Goal: Information Seeking & Learning: Learn about a topic

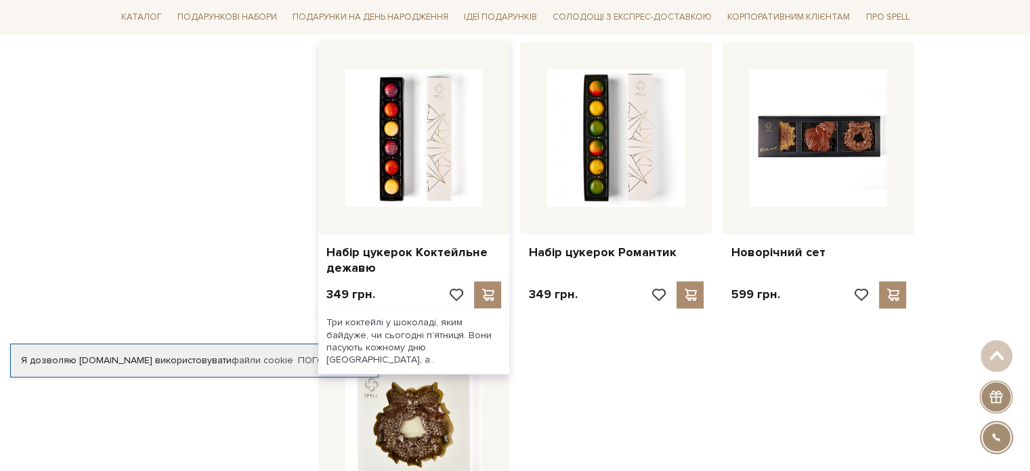
scroll to position [1423, 0]
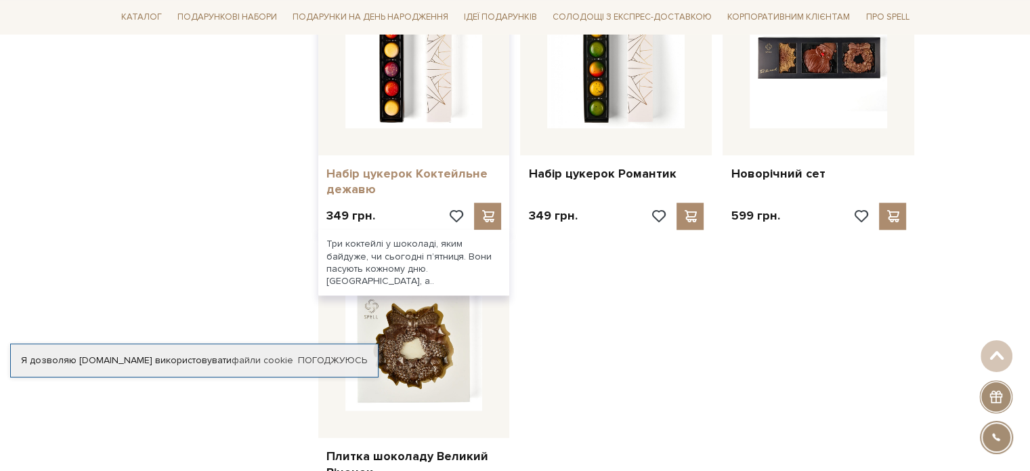
click at [371, 176] on link "Набір цукерок Коктейльне дежавю" at bounding box center [414, 182] width 175 height 32
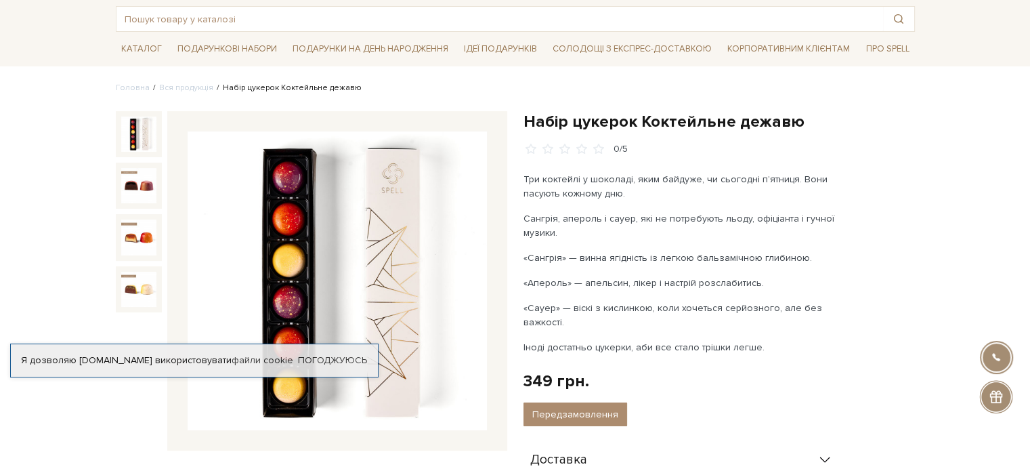
scroll to position [203, 0]
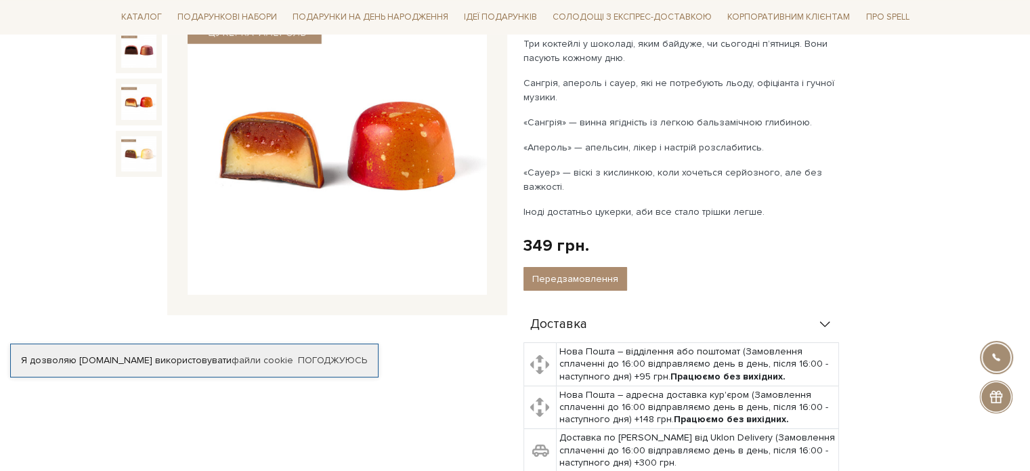
click at [134, 122] on div at bounding box center [139, 102] width 46 height 46
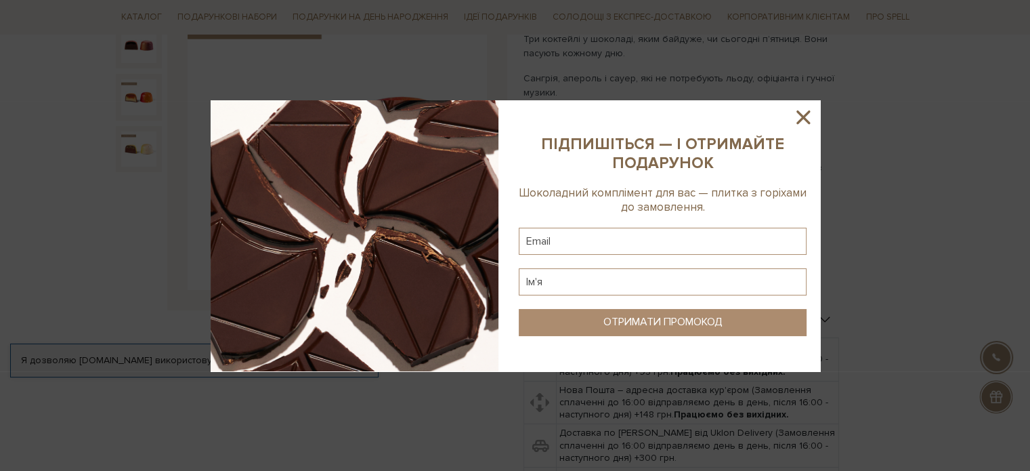
scroll to position [136, 0]
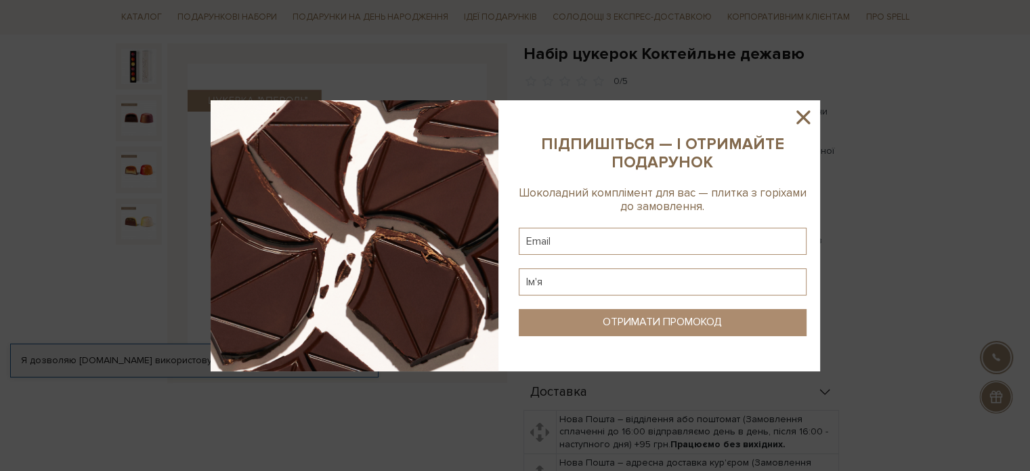
drag, startPoint x: 808, startPoint y: 119, endPoint x: 814, endPoint y: 2, distance: 117.4
click at [809, 117] on icon at bounding box center [803, 117] width 23 height 23
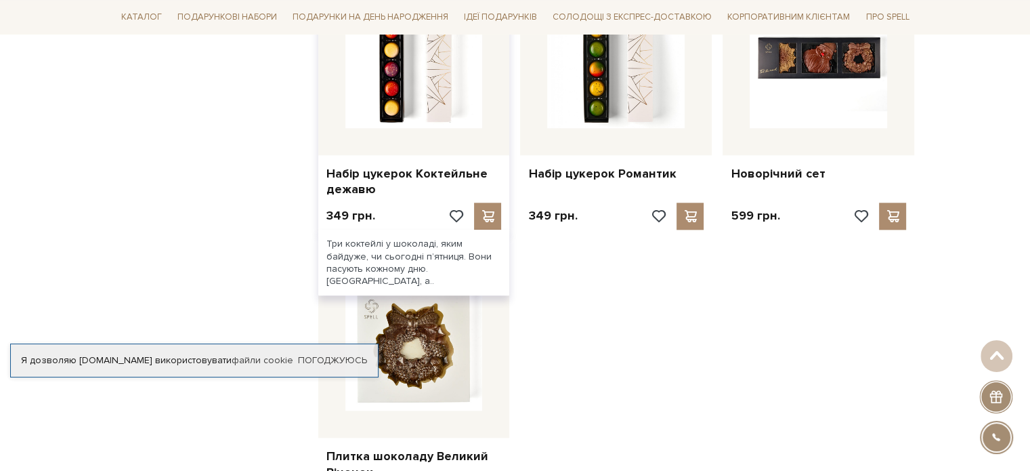
click at [439, 130] on div at bounding box center [414, 59] width 192 height 192
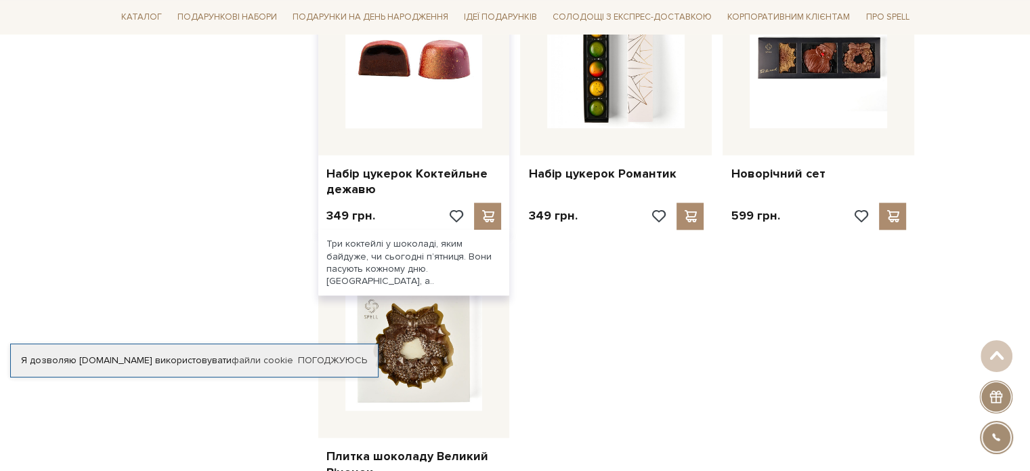
click at [387, 99] on img at bounding box center [415, 60] width 138 height 138
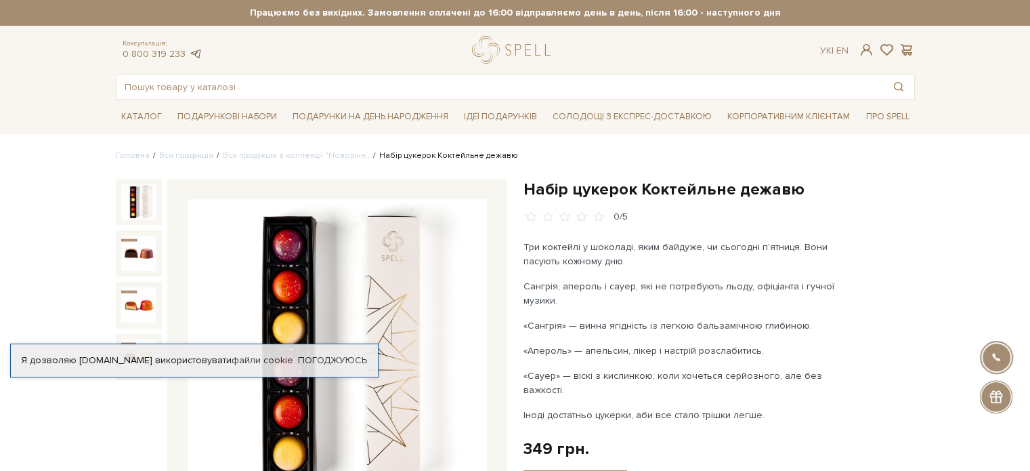
click at [196, 51] on link at bounding box center [196, 54] width 14 height 12
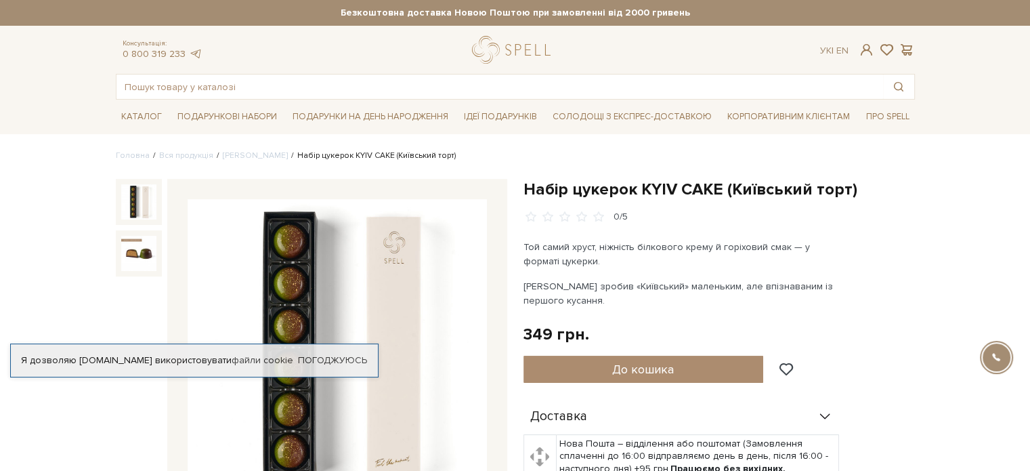
scroll to position [68, 0]
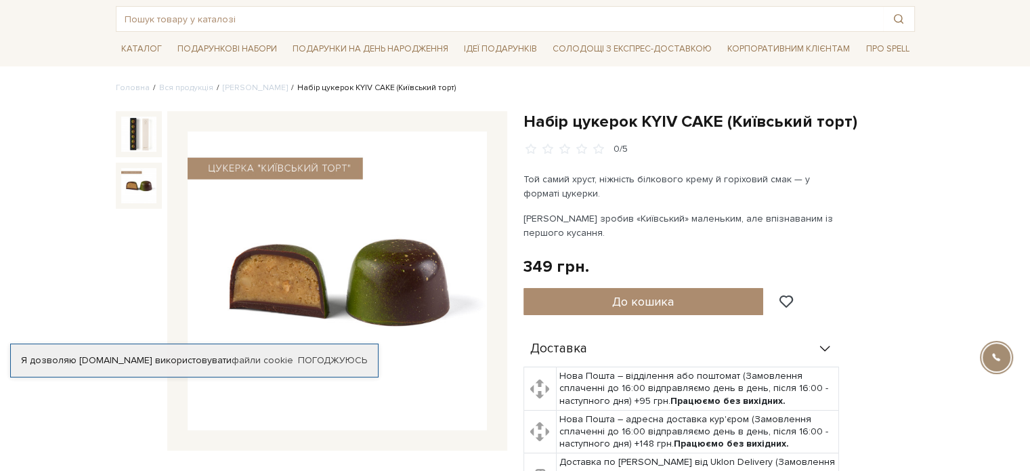
click at [149, 175] on img at bounding box center [138, 185] width 35 height 35
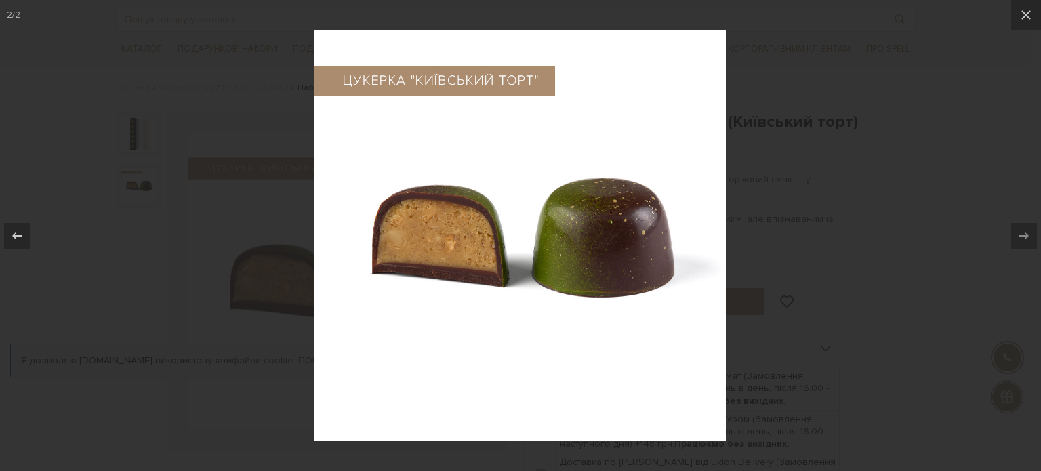
click at [797, 221] on div at bounding box center [520, 235] width 1041 height 471
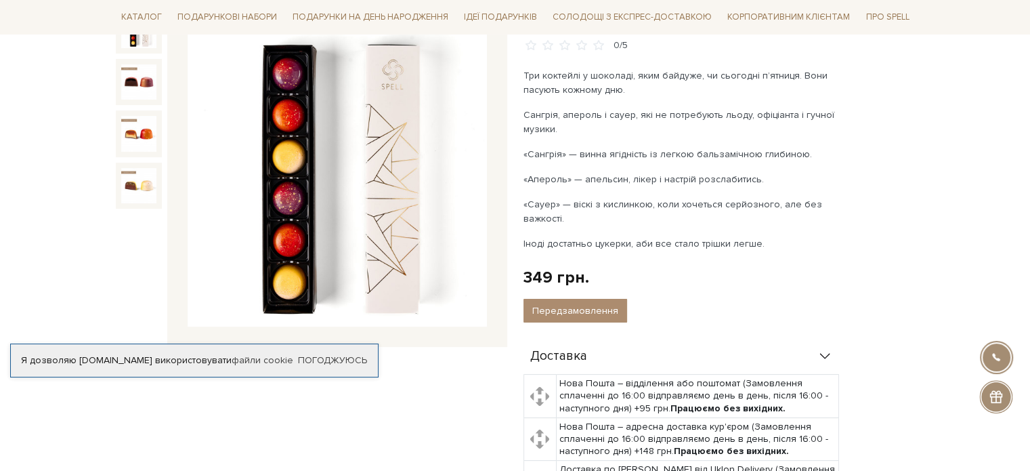
scroll to position [203, 0]
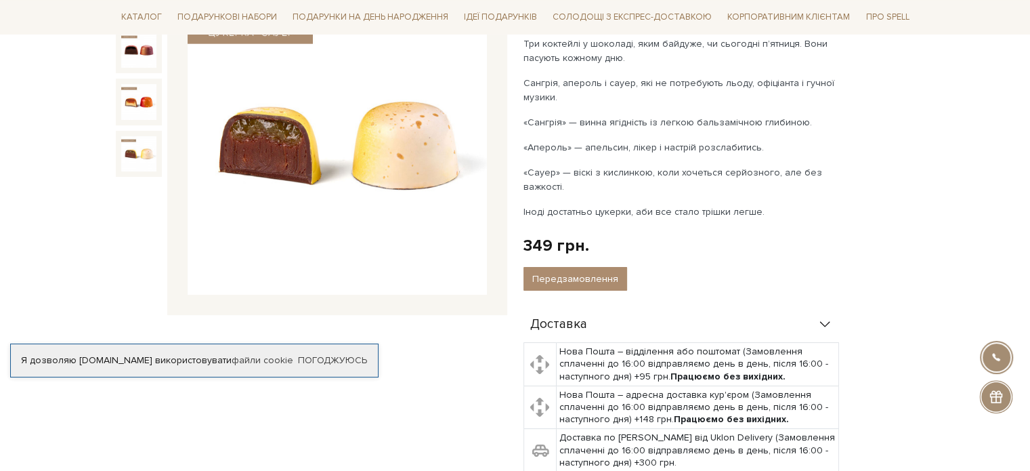
click at [142, 155] on img at bounding box center [138, 153] width 35 height 35
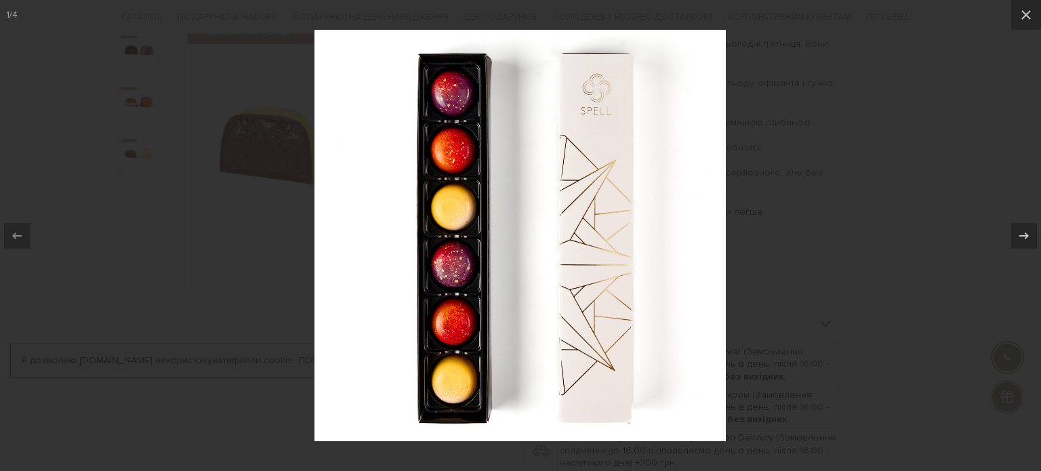
click at [763, 204] on div at bounding box center [520, 235] width 1041 height 471
